Goal: Use online tool/utility: Use online tool/utility

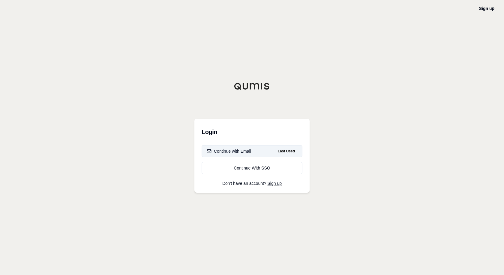
click at [253, 153] on button "Continue with Email Last Used" at bounding box center [252, 151] width 101 height 12
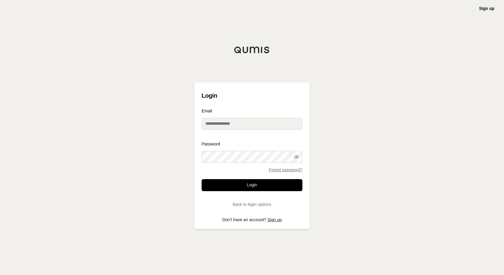
type input "**********"
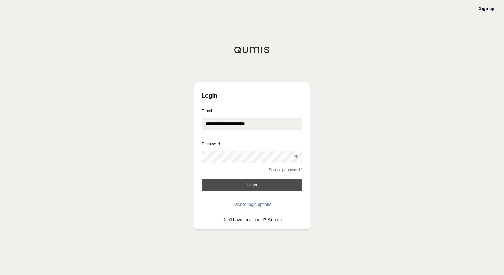
click at [246, 183] on button "Login" at bounding box center [252, 185] width 101 height 12
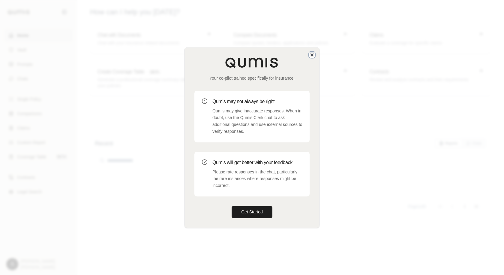
click at [314, 54] on icon "button" at bounding box center [312, 54] width 5 height 5
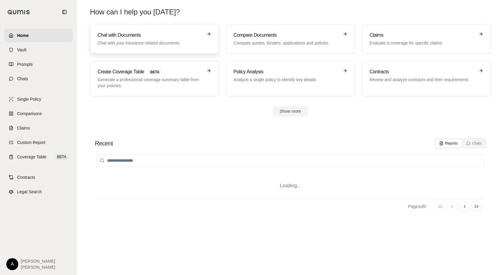
click at [179, 37] on h3 "Chat with Documents" at bounding box center [150, 35] width 105 height 7
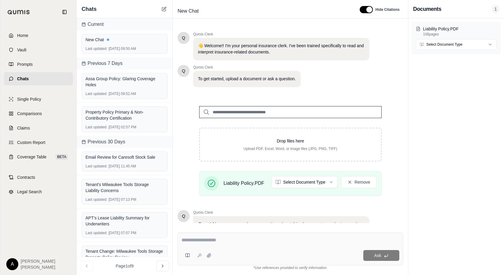
scroll to position [61, 0]
